Goal: Task Accomplishment & Management: Complete application form

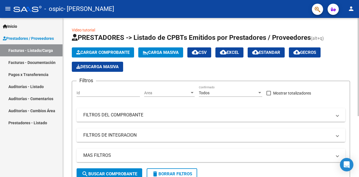
click at [102, 52] on span "Cargar Comprobante" at bounding box center [102, 52] width 53 height 5
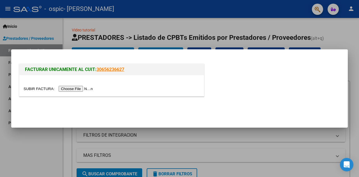
click at [85, 89] on input "file" at bounding box center [59, 89] width 71 height 6
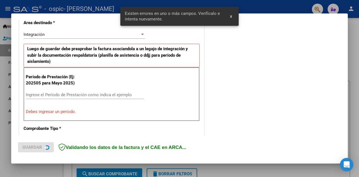
scroll to position [133, 0]
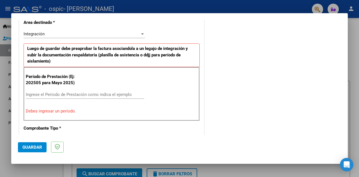
click at [42, 94] on input "Ingrese el Período de Prestación como indica el ejemplo" at bounding box center [85, 94] width 118 height 5
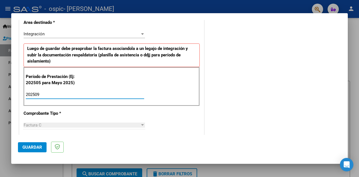
scroll to position [105, 0]
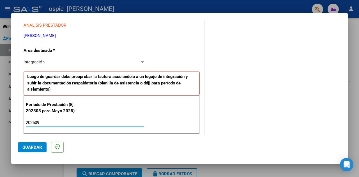
type input "202509"
click at [61, 62] on div "Integración" at bounding box center [82, 61] width 116 height 5
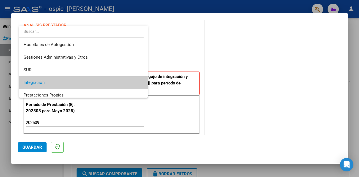
scroll to position [21, 0]
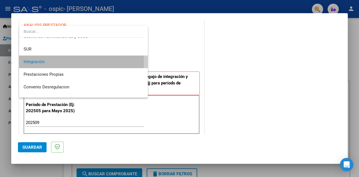
click at [61, 62] on span "Integración" at bounding box center [84, 61] width 120 height 13
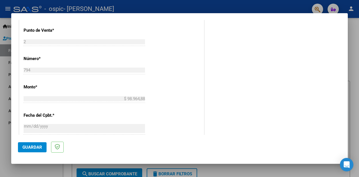
scroll to position [245, 0]
click at [37, 146] on span "Guardar" at bounding box center [32, 147] width 20 height 5
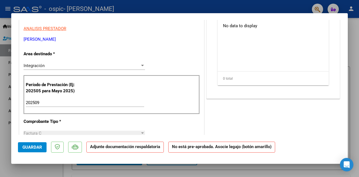
scroll to position [0, 0]
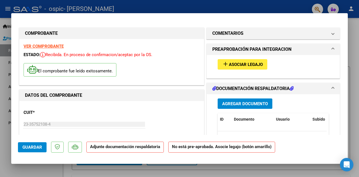
click at [240, 62] on span "Asociar Legajo" at bounding box center [246, 64] width 34 height 5
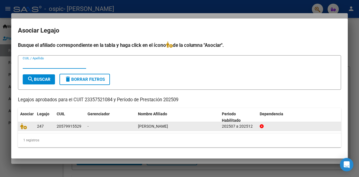
click at [36, 127] on datatable-body-cell "247" at bounding box center [45, 126] width 20 height 9
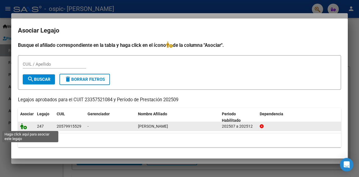
click at [20, 126] on icon at bounding box center [23, 126] width 7 height 6
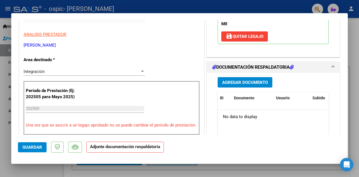
scroll to position [112, 0]
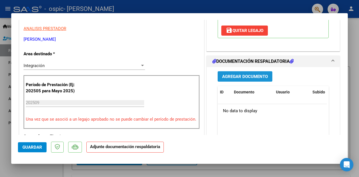
click at [255, 78] on span "Agregar Documento" at bounding box center [245, 76] width 46 height 5
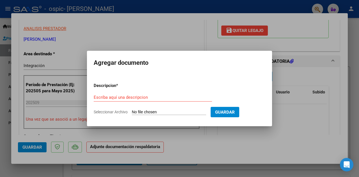
click at [155, 110] on input "Seleccionar Archivo" at bounding box center [169, 112] width 74 height 5
type input "C:\fakepath\PLANILLA DE ASISTENCIAS [PERSON_NAME] sep.pdf"
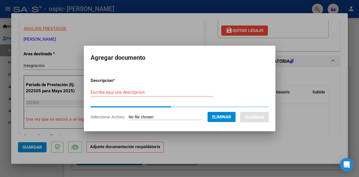
drag, startPoint x: 108, startPoint y: 91, endPoint x: 101, endPoint y: 87, distance: 8.3
click at [108, 91] on input "Escriba aquí una descripcion" at bounding box center [151, 92] width 123 height 5
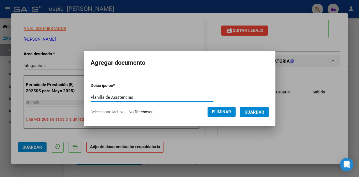
type input "Planilla de Asistencias"
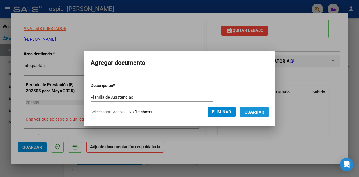
click at [262, 110] on span "Guardar" at bounding box center [254, 112] width 20 height 5
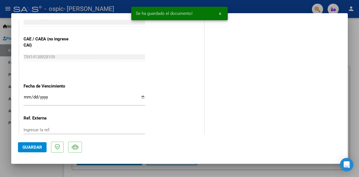
scroll to position [392, 0]
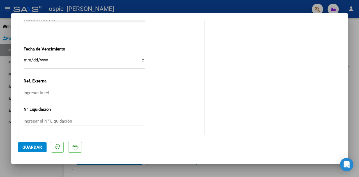
click at [32, 146] on span "Guardar" at bounding box center [32, 147] width 20 height 5
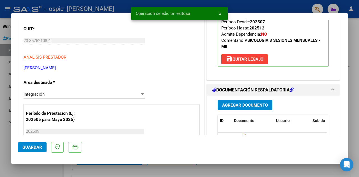
scroll to position [0, 0]
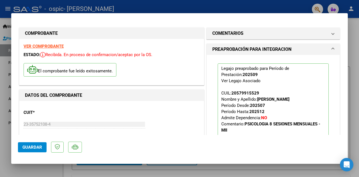
click at [350, 79] on div at bounding box center [179, 88] width 359 height 177
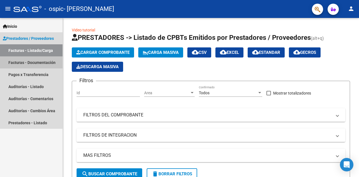
click at [38, 63] on link "Facturas - Documentación" at bounding box center [31, 62] width 62 height 12
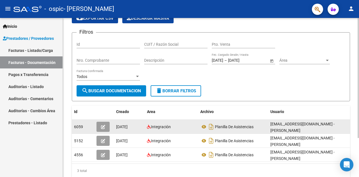
scroll to position [1, 0]
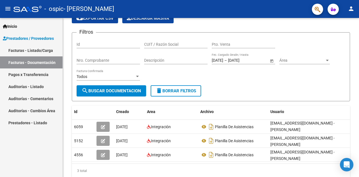
click at [39, 77] on link "Pagos x Transferencia" at bounding box center [31, 74] width 62 height 12
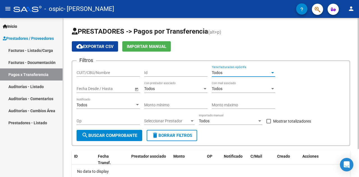
click at [238, 72] on div "Todos" at bounding box center [240, 72] width 58 height 5
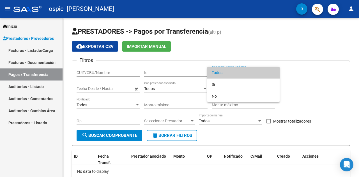
click at [232, 72] on span "Todos" at bounding box center [242, 73] width 63 height 12
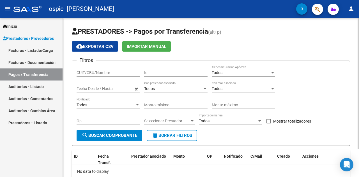
click at [119, 76] on div "CUIT/CBU/Nombre" at bounding box center [107, 70] width 63 height 11
type input "2"
click at [163, 90] on div "Todos" at bounding box center [173, 88] width 58 height 5
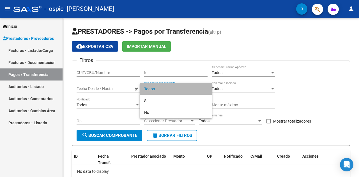
click at [158, 91] on span "Todos" at bounding box center [175, 89] width 63 height 12
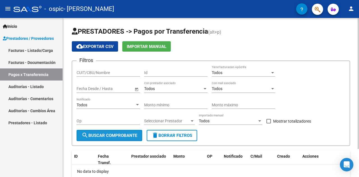
click at [111, 140] on button "search Buscar Comprobante" at bounding box center [109, 135] width 66 height 11
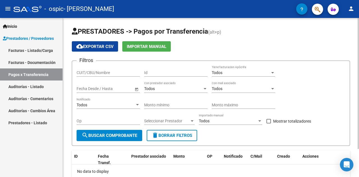
click at [182, 120] on span "Seleccionar Prestador" at bounding box center [166, 120] width 45 height 5
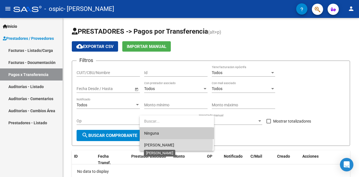
click at [161, 143] on span "[PERSON_NAME]" at bounding box center [159, 145] width 30 height 4
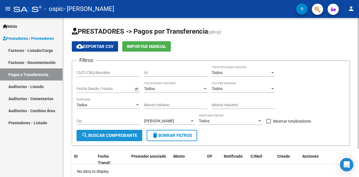
click at [125, 138] on span "search Buscar Comprobante" at bounding box center [109, 135] width 55 height 5
